Goal: Information Seeking & Learning: Learn about a topic

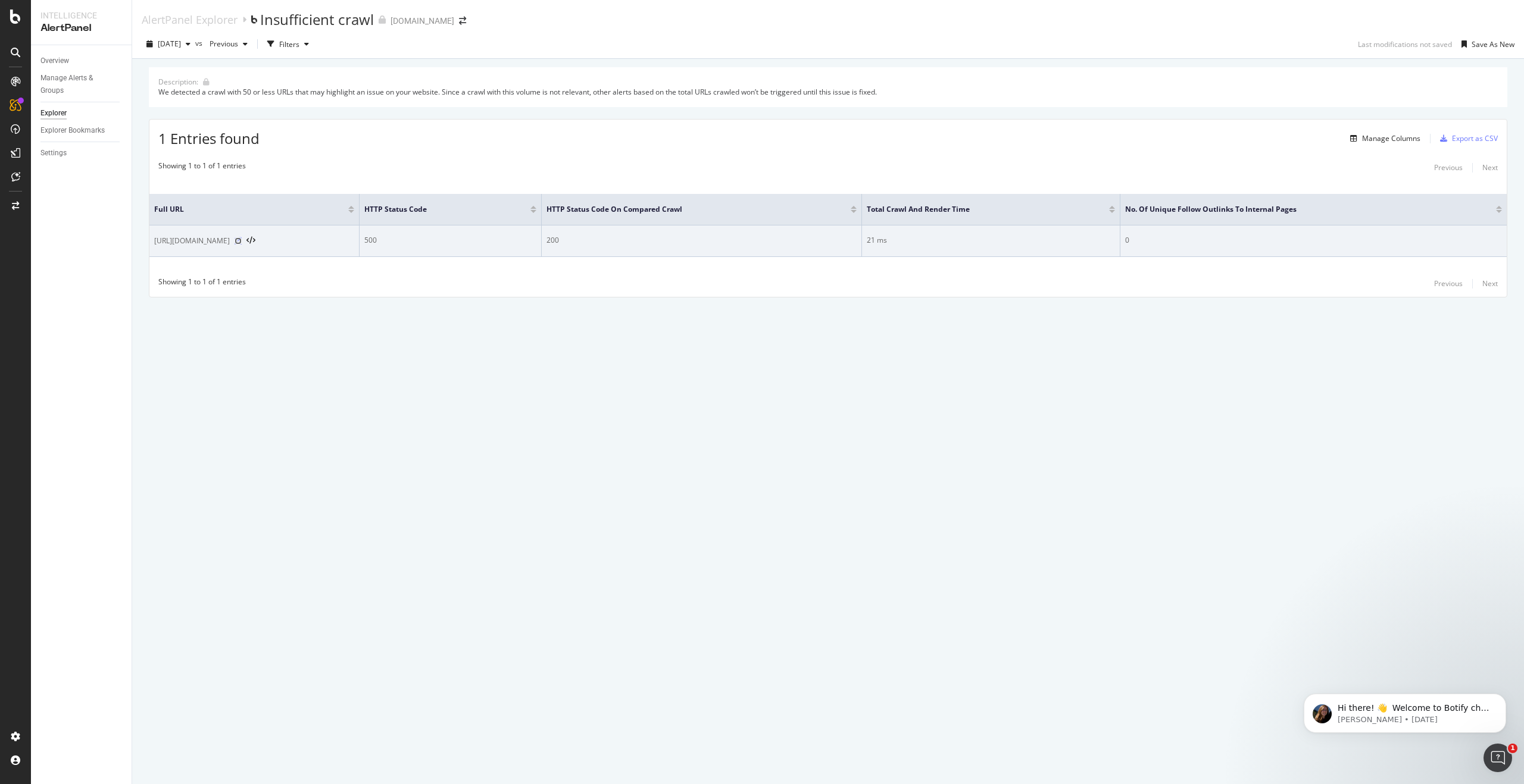
click at [237, 241] on icon at bounding box center [238, 241] width 7 height 7
click at [251, 239] on icon at bounding box center [251, 241] width 9 height 8
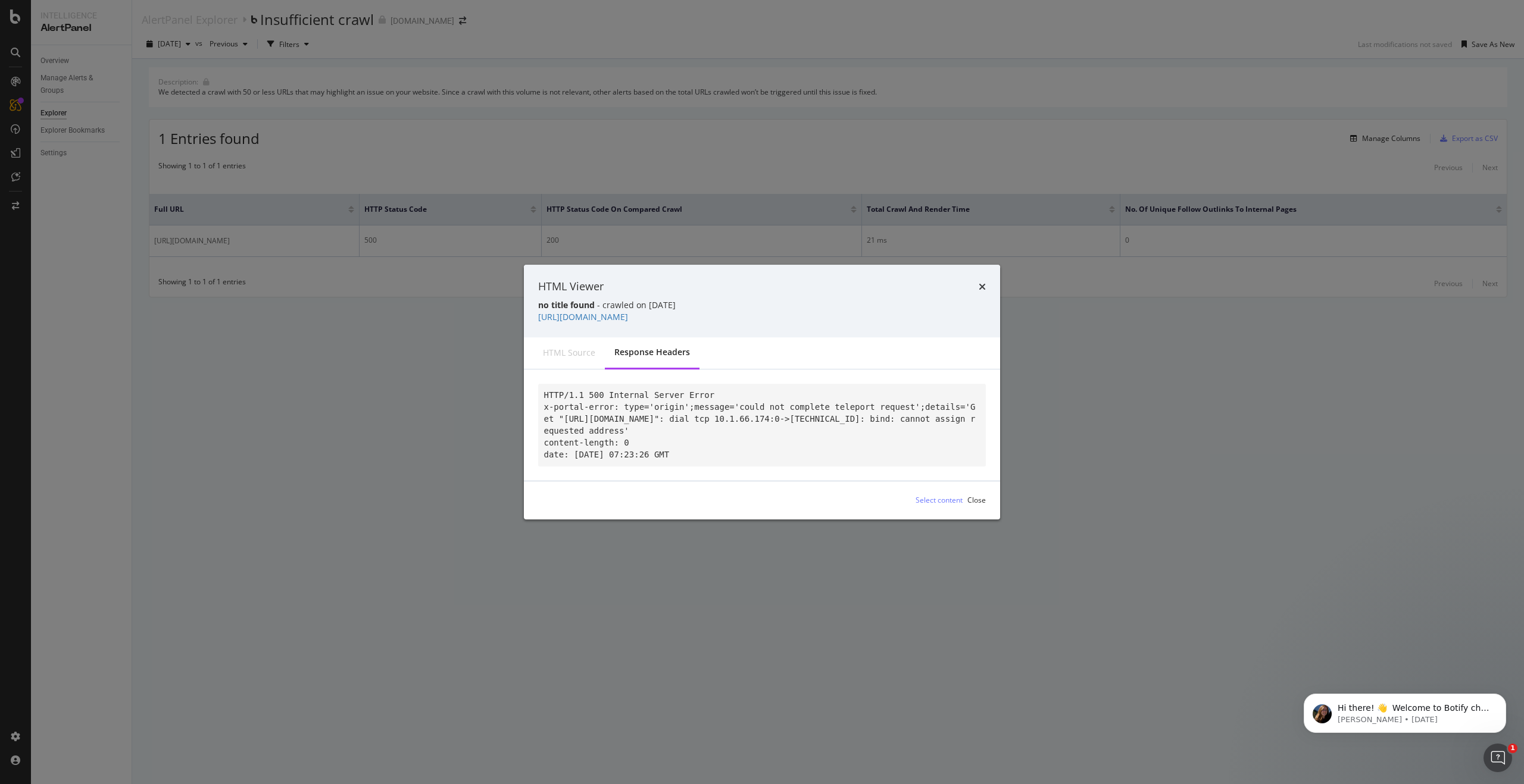
drag, startPoint x: 568, startPoint y: 352, endPoint x: 581, endPoint y: 350, distance: 13.2
click at [568, 352] on div "HTML source" at bounding box center [568, 353] width 52 height 12
